Goal: Obtain resource: Download file/media

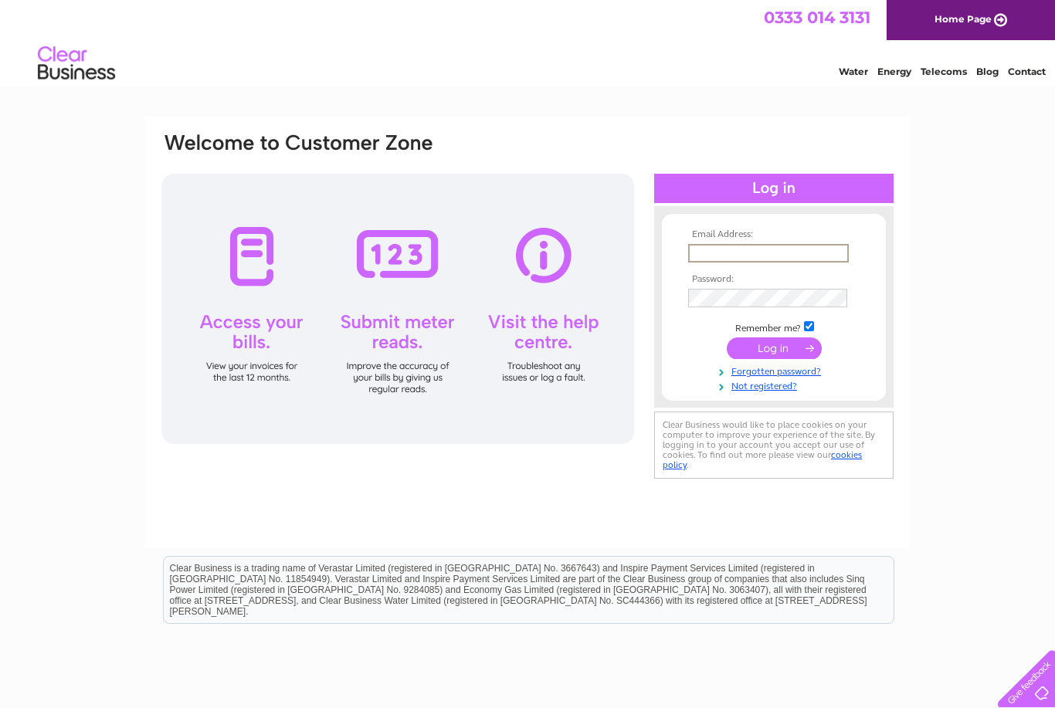
type input "marshall.farms@btinternet.com"
click at [774, 349] on input "submit" at bounding box center [774, 349] width 95 height 22
click at [766, 345] on input "submit" at bounding box center [774, 347] width 95 height 22
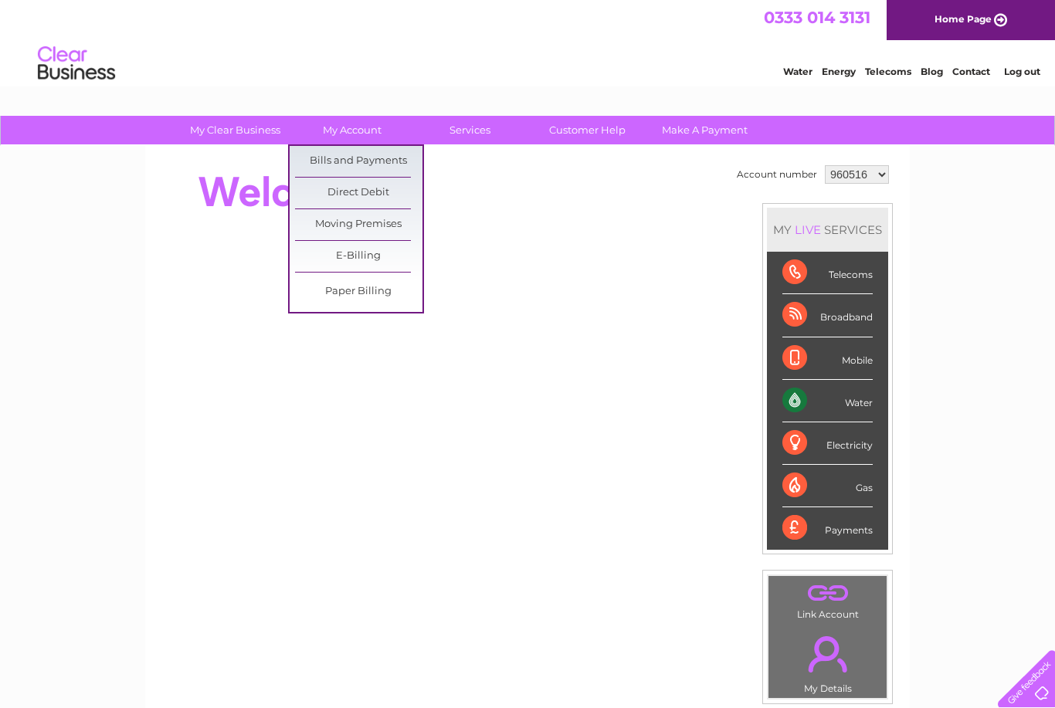
click at [375, 164] on link "Bills and Payments" at bounding box center [358, 161] width 127 height 31
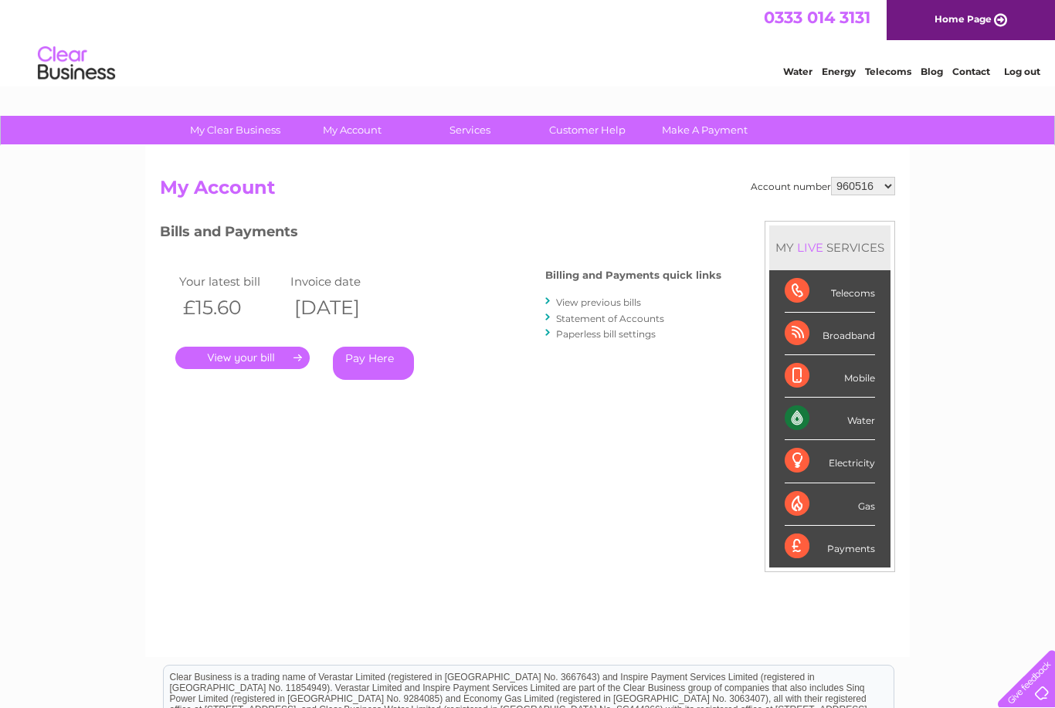
click at [869, 185] on select "960516 977410 977411 977412 1094539 1104184" at bounding box center [863, 186] width 64 height 19
click at [266, 358] on link "." at bounding box center [242, 358] width 134 height 22
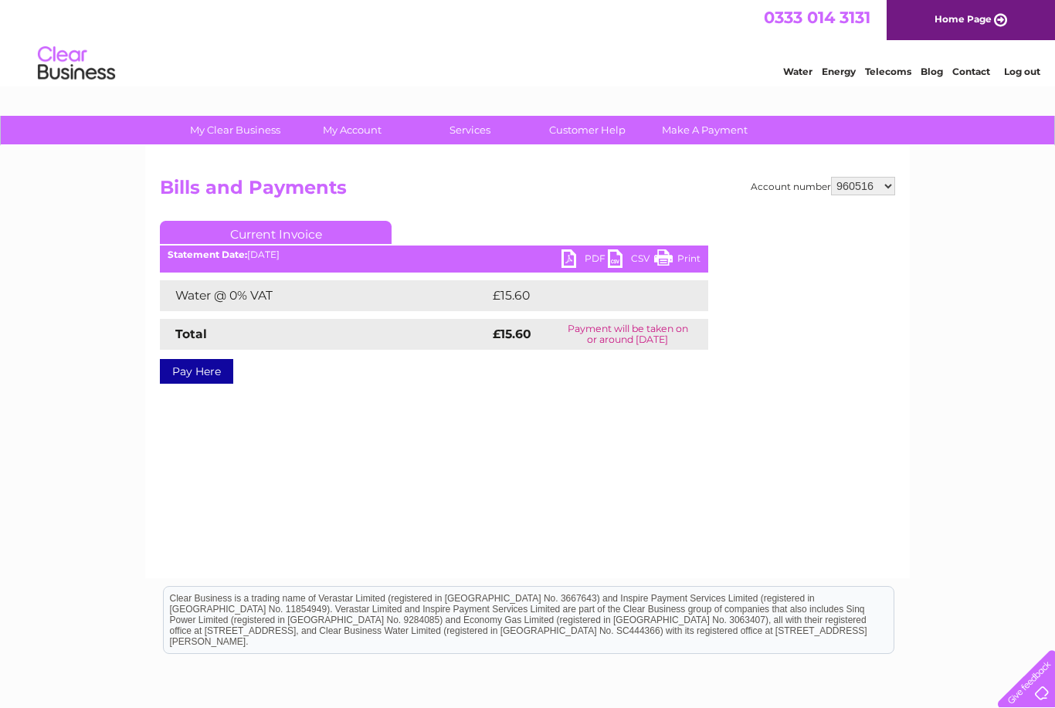
click at [589, 250] on link "PDF" at bounding box center [585, 261] width 46 height 22
click at [881, 181] on select "960516 977410 977411 977412 1094539 1104184" at bounding box center [863, 186] width 64 height 19
select select "977410"
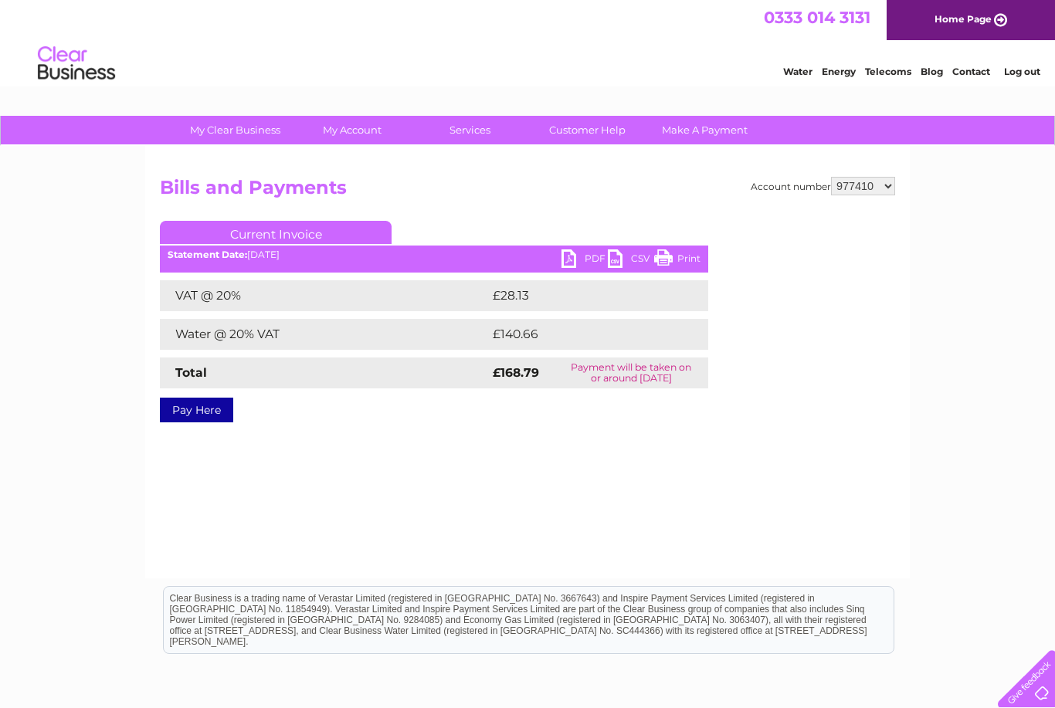
click at [587, 256] on link "PDF" at bounding box center [585, 261] width 46 height 22
click at [878, 189] on select "960516 977410 977411 977412 1094539 1104184" at bounding box center [863, 186] width 64 height 19
select select "977411"
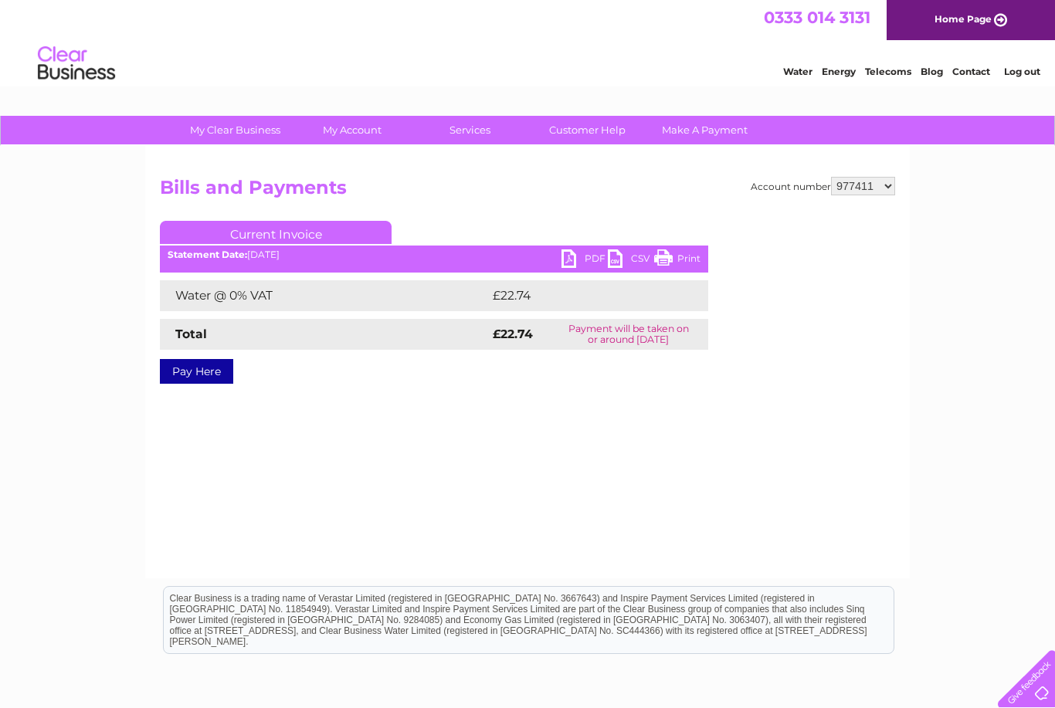
click at [879, 183] on select "960516 977410 977411 977412 1094539 1104184" at bounding box center [863, 186] width 64 height 19
click at [583, 259] on link "PDF" at bounding box center [585, 261] width 46 height 22
click at [879, 189] on select "960516 977410 977411 977412 1094539 1104184" at bounding box center [863, 186] width 64 height 19
select select "977412"
click at [591, 254] on link "PDF" at bounding box center [585, 261] width 46 height 22
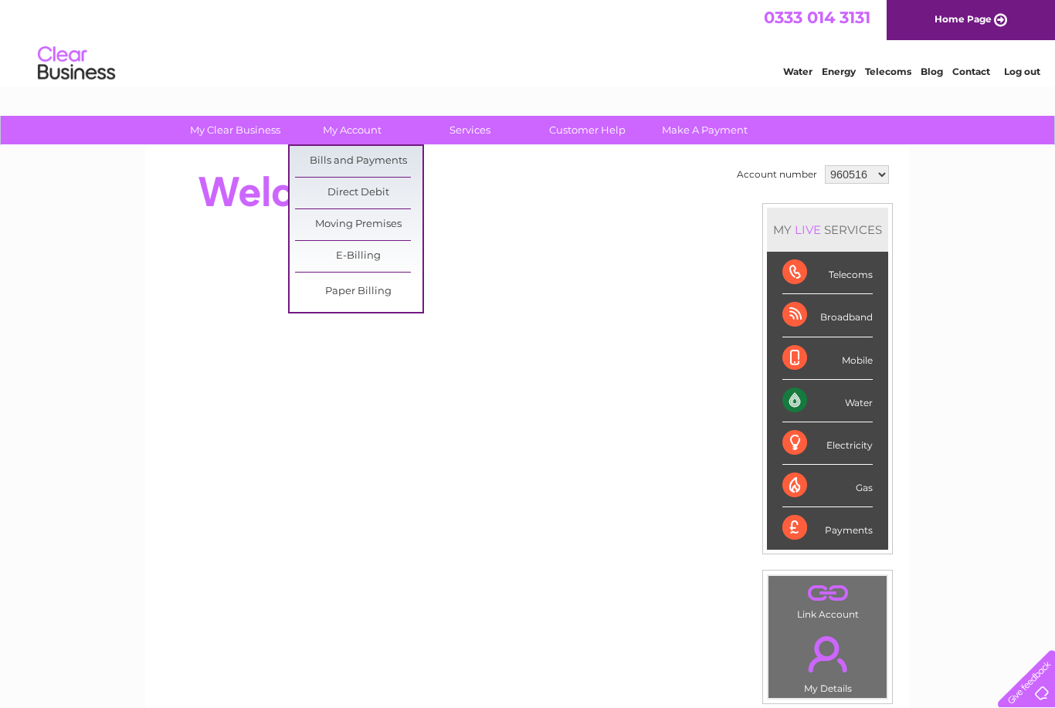
click at [397, 158] on link "Bills and Payments" at bounding box center [358, 161] width 127 height 31
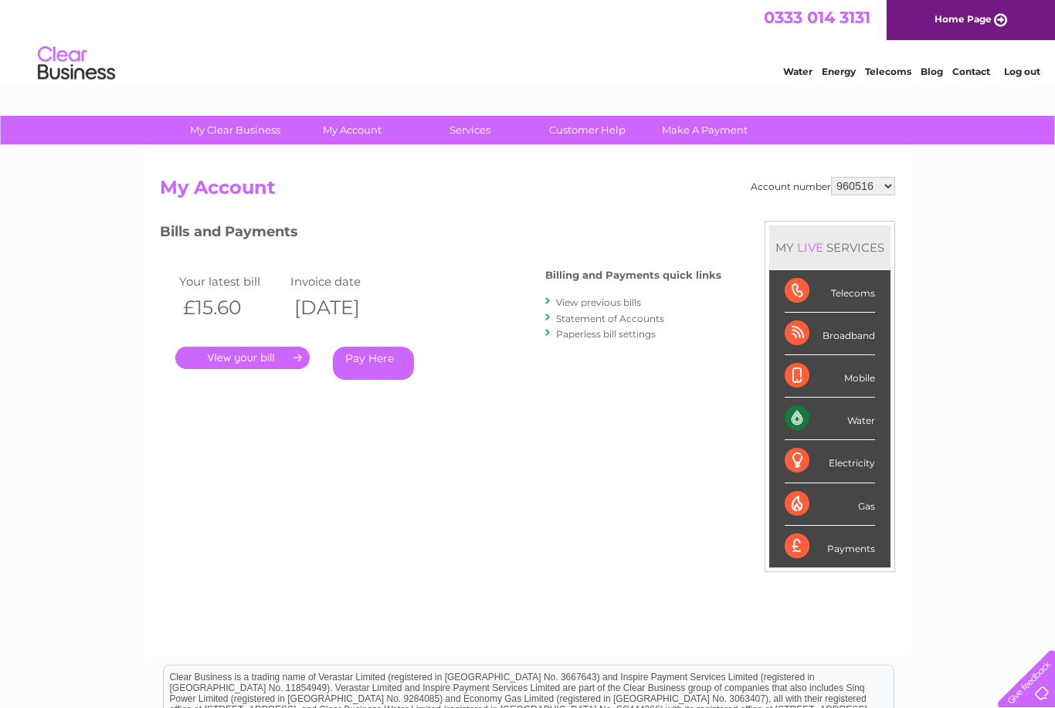
click at [882, 195] on select "960516 977410 977411 977412 1094539 1104184" at bounding box center [863, 186] width 64 height 19
select select "977411"
click at [888, 189] on select "960516 977410 977411 977412 1094539 1104184" at bounding box center [863, 186] width 64 height 19
click at [885, 186] on select "960516 977410 977411 977412 1094539 1104184" at bounding box center [863, 186] width 64 height 19
click at [885, 183] on select "960516 977410 977411 977412 1094539 1104184" at bounding box center [863, 186] width 64 height 19
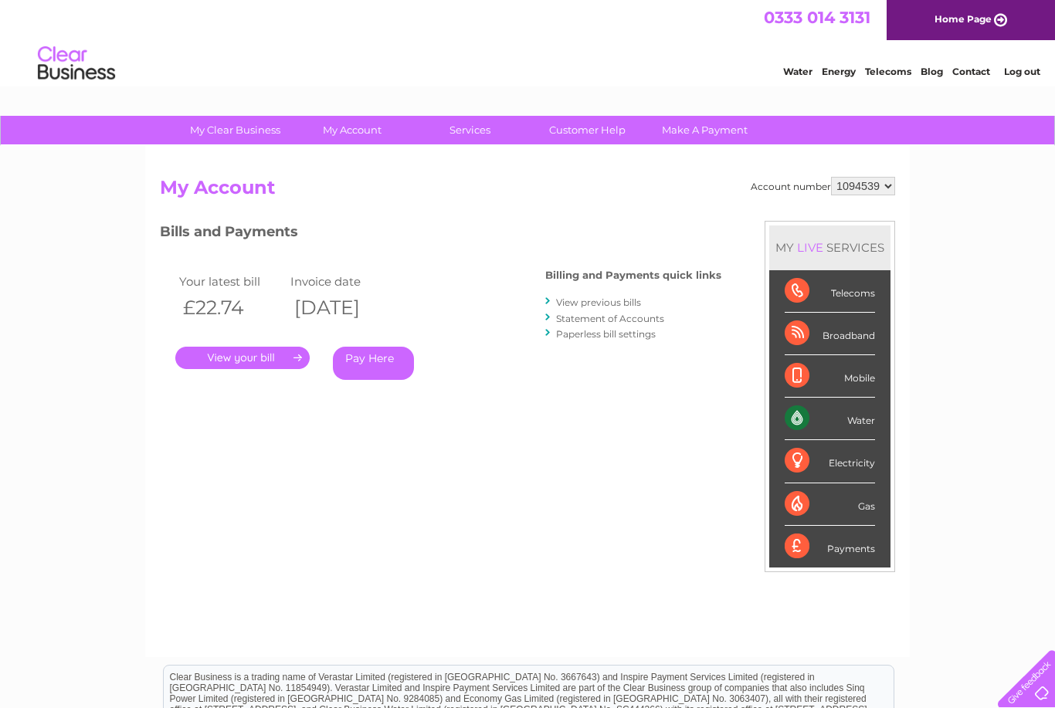
click at [893, 187] on select "960516 977410 977411 977412 1094539 1104184" at bounding box center [863, 186] width 64 height 19
select select "1104184"
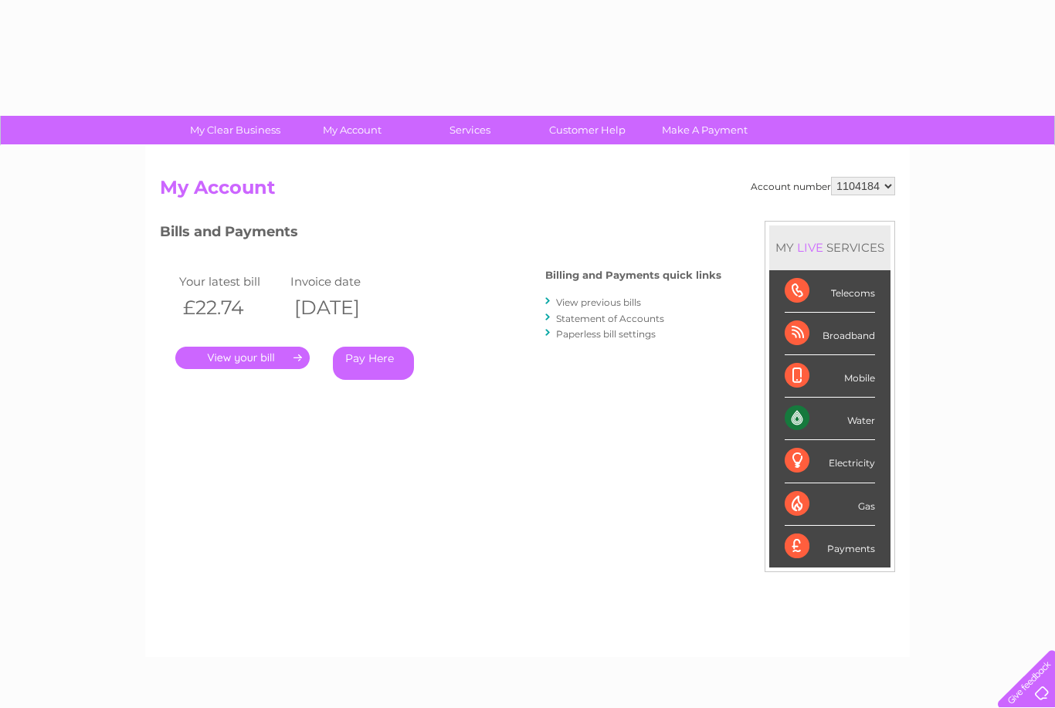
click at [263, 356] on link "." at bounding box center [242, 358] width 134 height 22
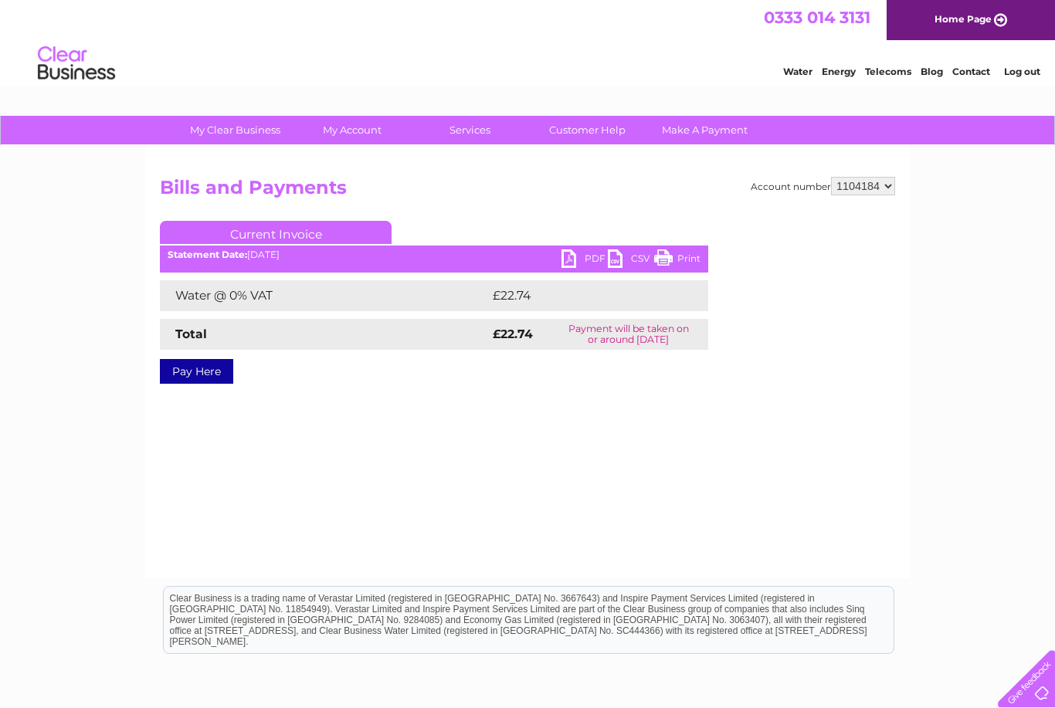
click at [589, 260] on link "PDF" at bounding box center [585, 261] width 46 height 22
